Goal: Task Accomplishment & Management: Use online tool/utility

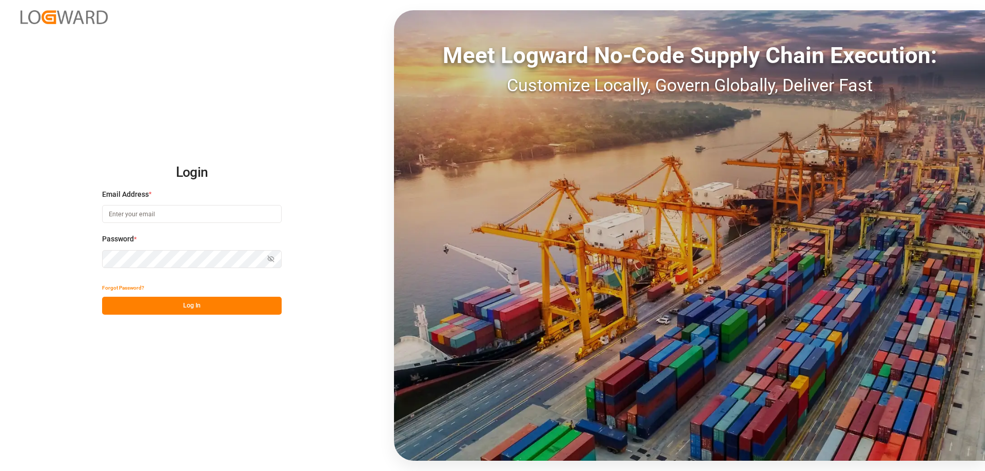
type input "[PERSON_NAME][EMAIL_ADDRESS][DOMAIN_NAME]"
click at [234, 309] on button "Log In" at bounding box center [191, 306] width 179 height 18
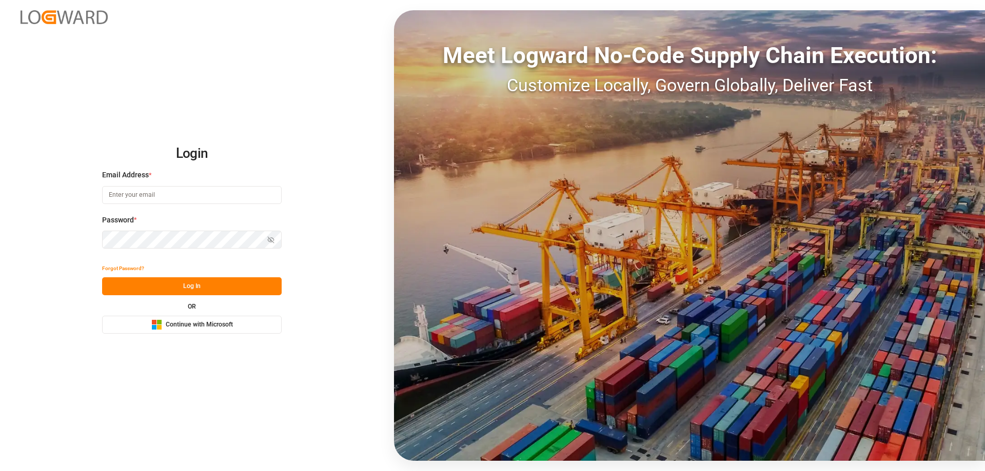
type input "[PERSON_NAME][EMAIL_ADDRESS][DOMAIN_NAME]"
click at [245, 283] on button "Log In" at bounding box center [191, 286] width 179 height 18
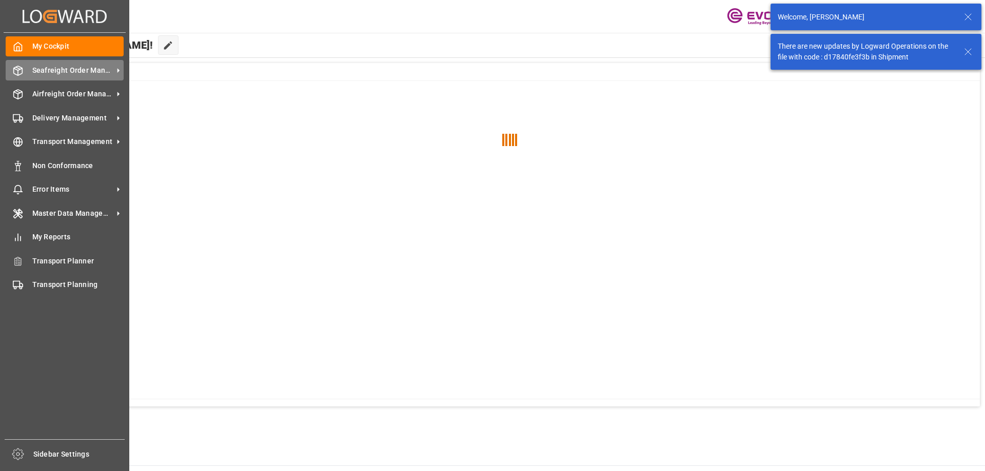
click at [69, 76] on div "Seafreight Order Management Seafreight Order Management" at bounding box center [65, 70] width 118 height 20
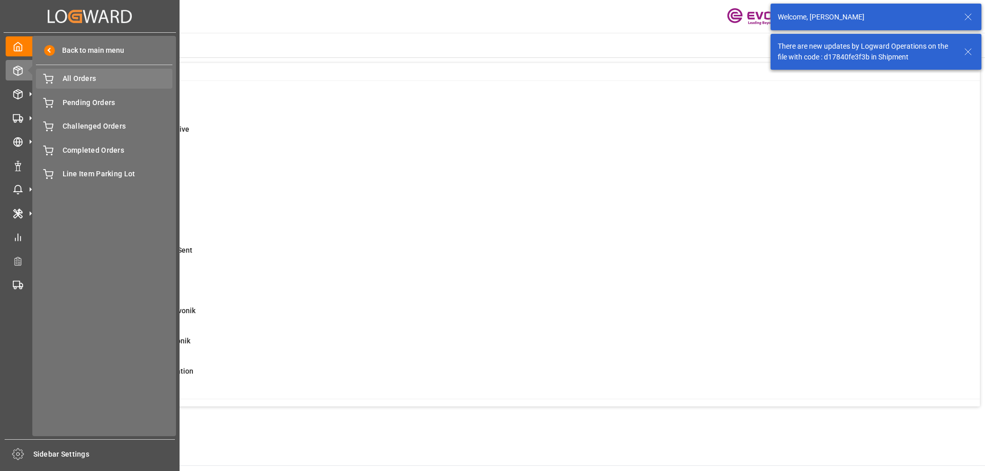
click at [126, 83] on span "All Orders" at bounding box center [118, 78] width 110 height 11
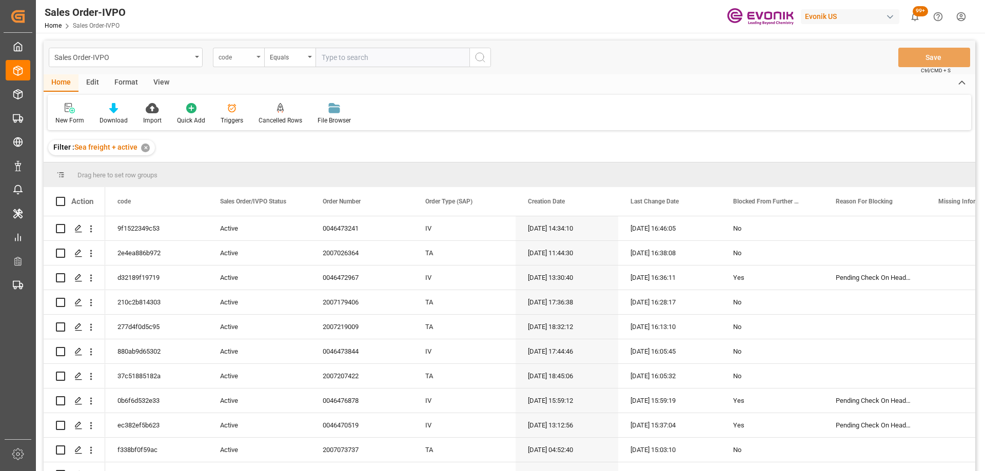
click at [236, 62] on div "code" at bounding box center [235, 56] width 35 height 12
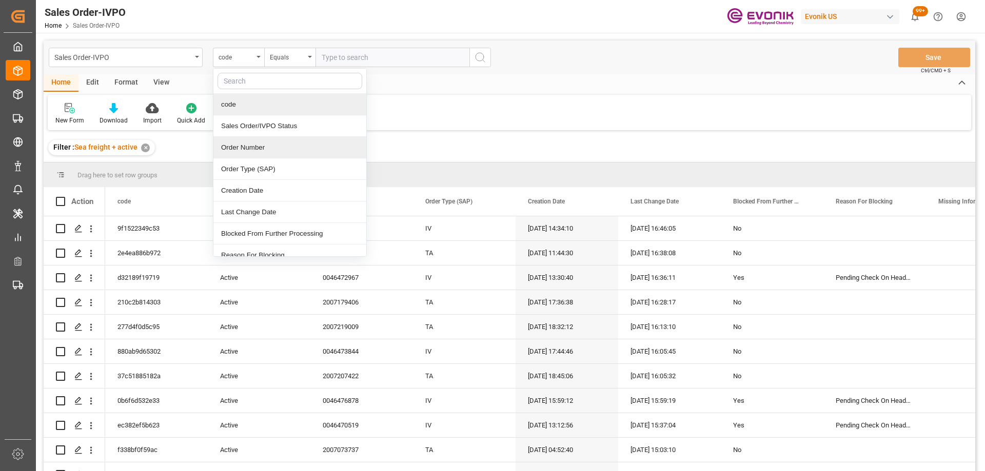
click at [255, 148] on div "Order Number" at bounding box center [289, 148] width 153 height 22
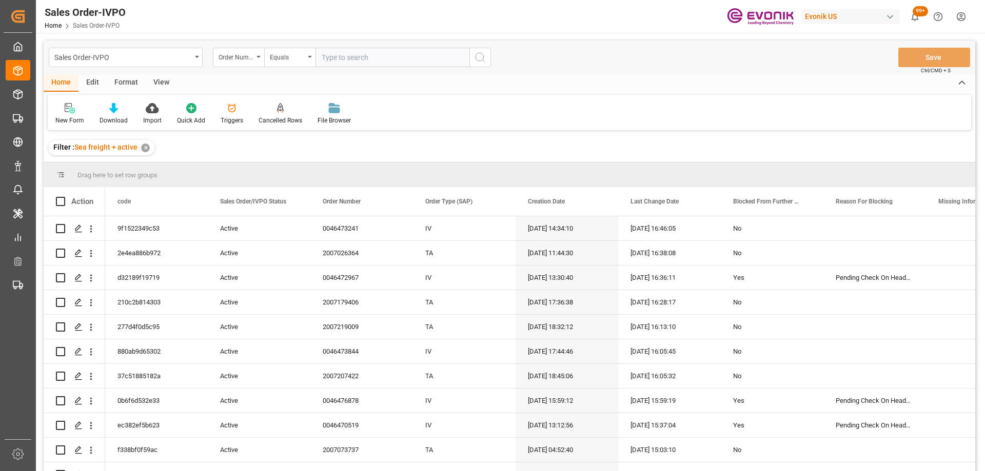
click at [354, 61] on input "text" at bounding box center [392, 57] width 154 height 19
paste input "46455426"
type input "0046455426"
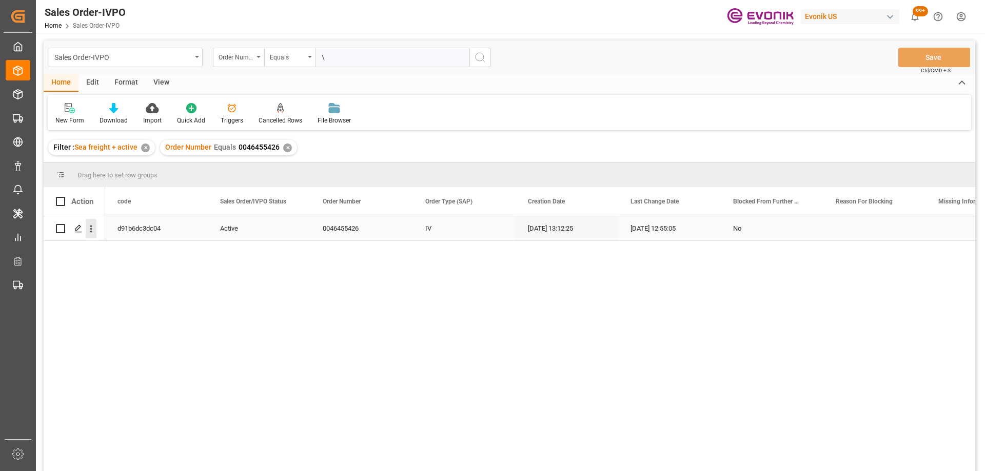
type input "\"
click at [94, 228] on icon "open menu" at bounding box center [91, 229] width 11 height 11
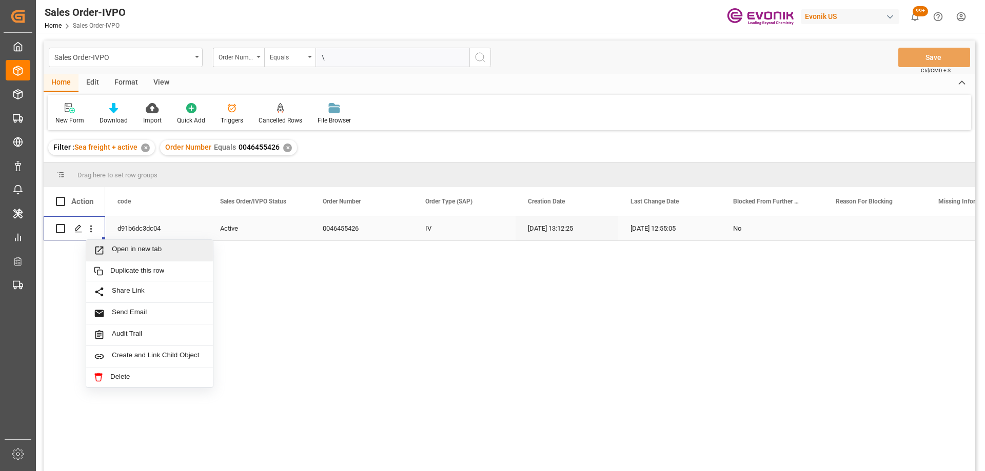
click at [117, 249] on span "Open in new tab" at bounding box center [158, 250] width 93 height 11
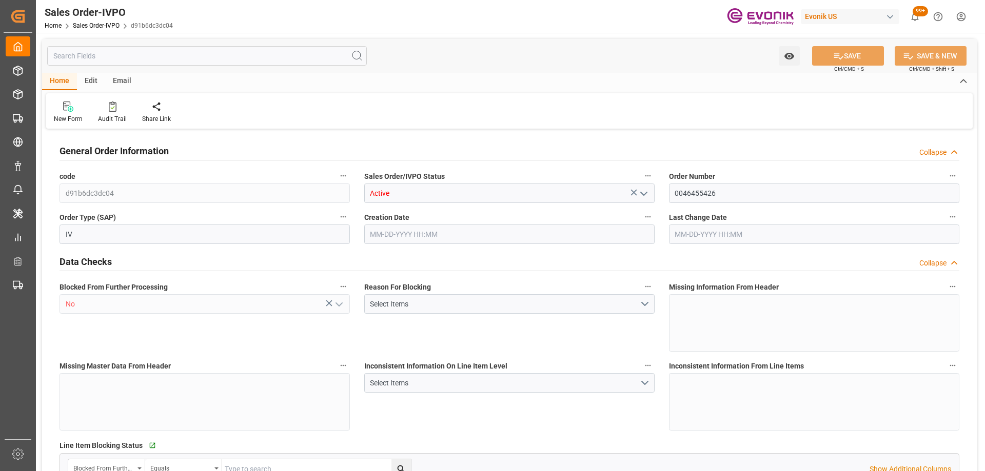
type input "BEANR"
type input "0"
type input "1"
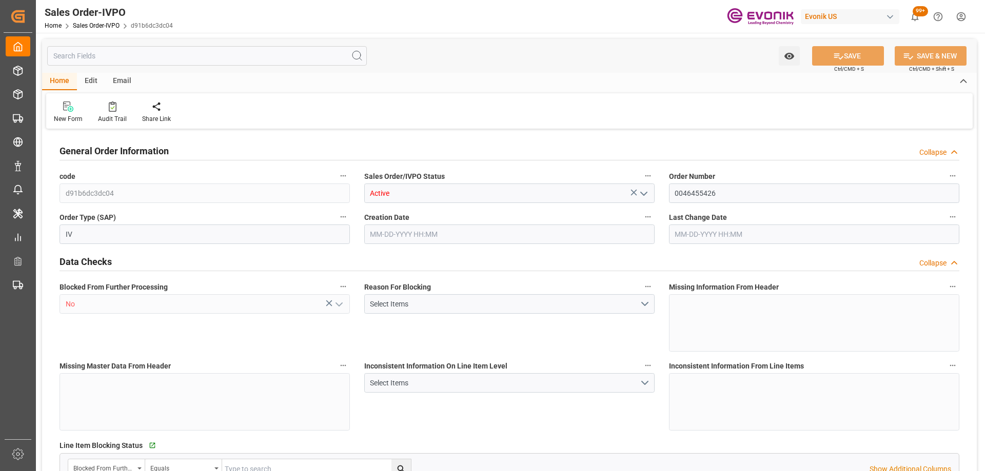
type input "16876.6"
type input "25.4754"
type input "17000"
type input "30"
type input "[DATE] 13:12"
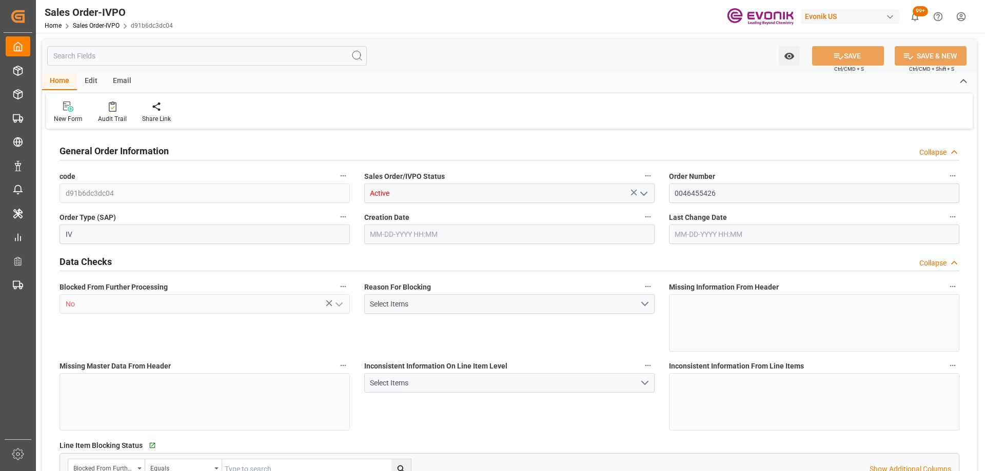
type input "[DATE] 12:55"
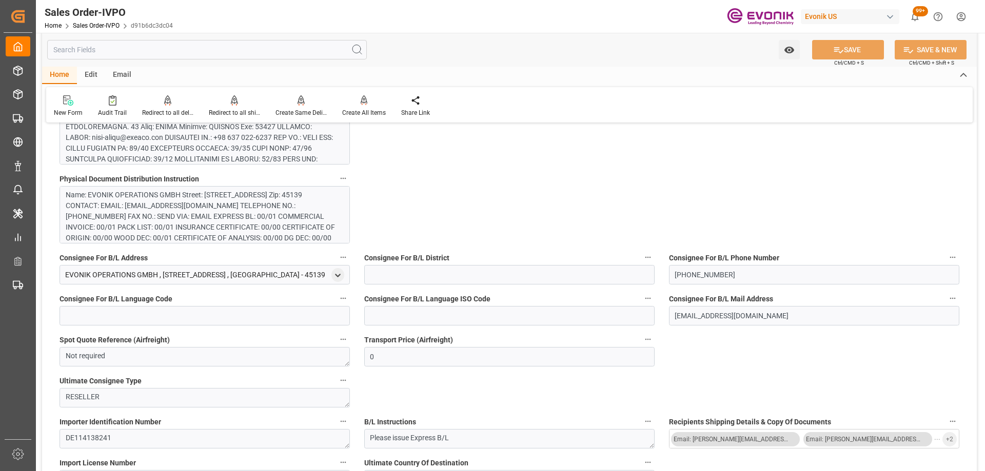
scroll to position [718, 0]
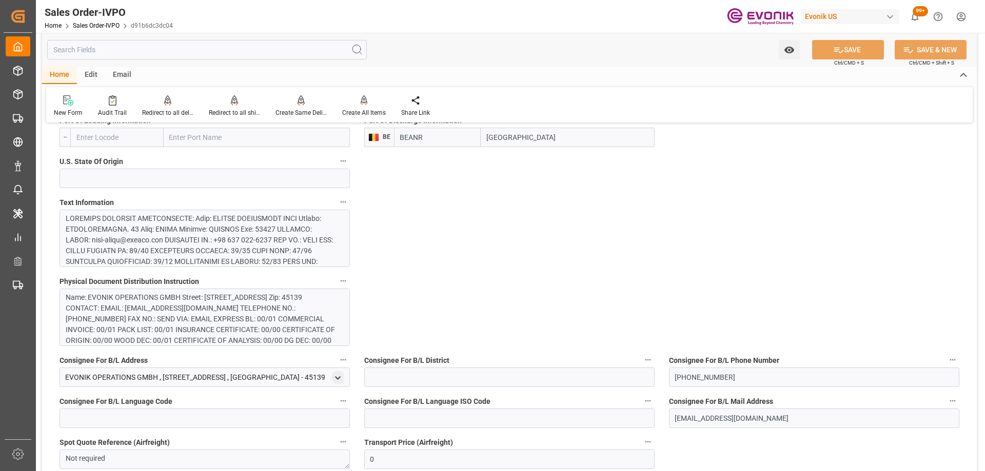
click at [196, 240] on div at bounding box center [201, 342] width 270 height 258
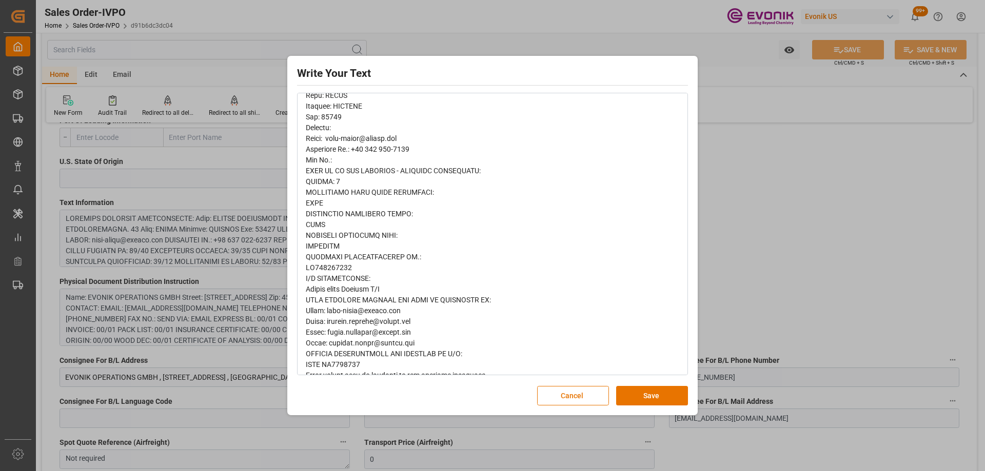
scroll to position [540, 0]
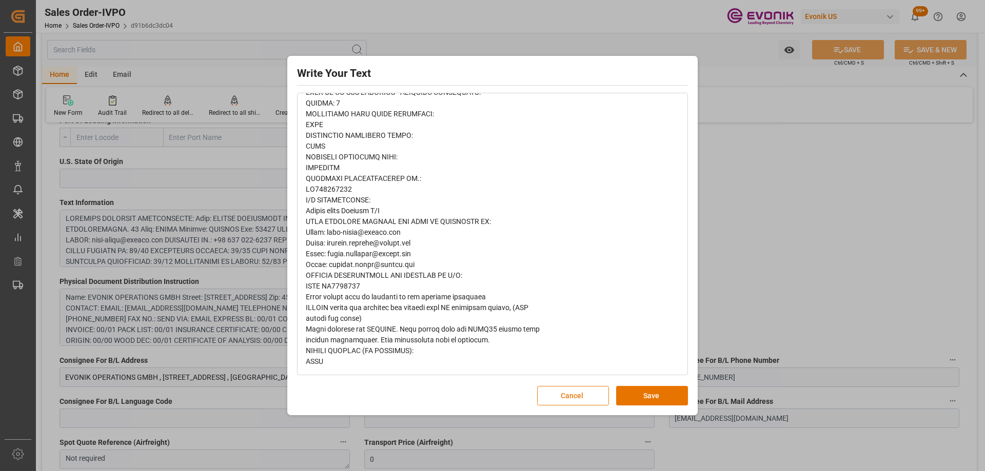
click at [558, 392] on button "Cancel" at bounding box center [573, 395] width 72 height 19
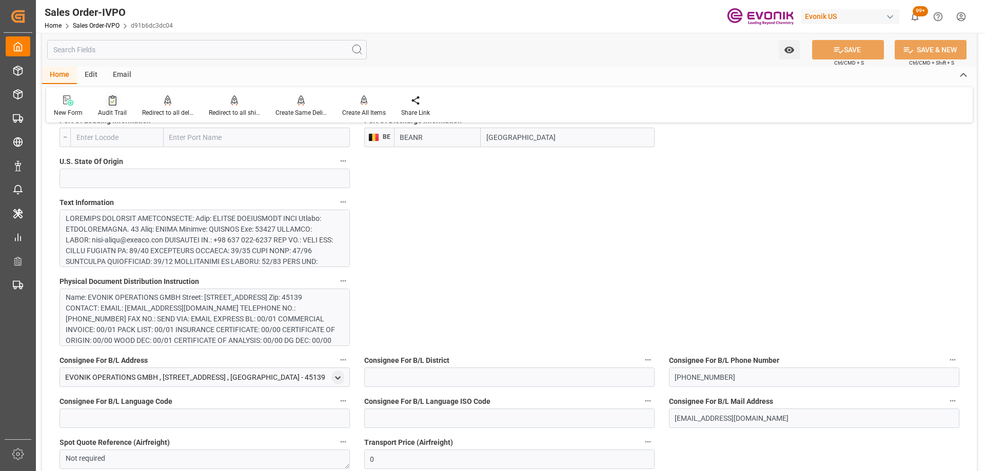
click at [113, 103] on icon at bounding box center [113, 100] width 8 height 10
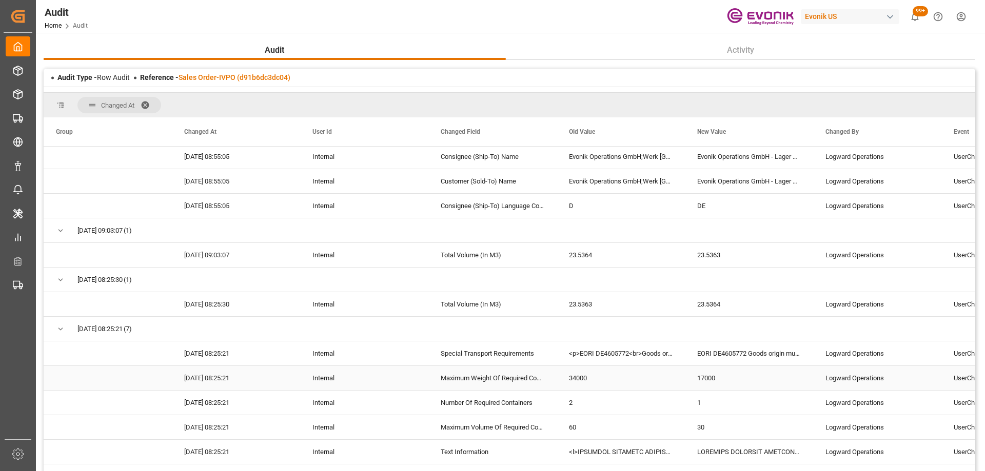
scroll to position [103, 0]
